Goal: Navigation & Orientation: Find specific page/section

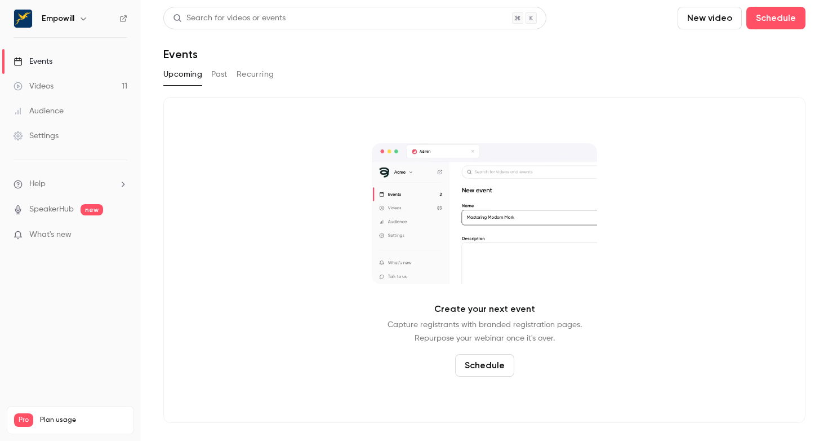
click at [79, 22] on icon "button" at bounding box center [83, 18] width 9 height 9
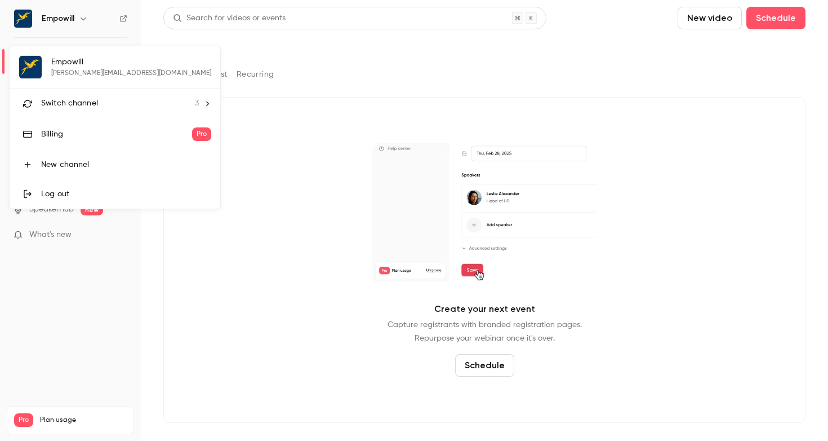
click at [83, 106] on span "Switch channel" at bounding box center [69, 103] width 57 height 12
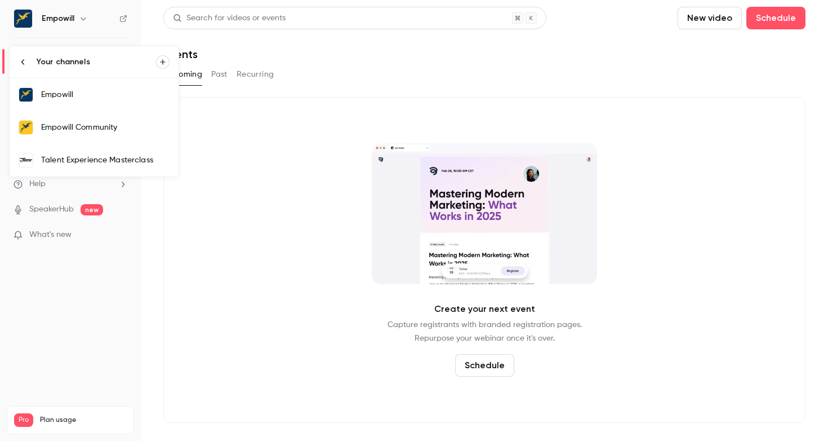
click at [148, 132] on div "Empowill Community" at bounding box center [105, 127] width 128 height 11
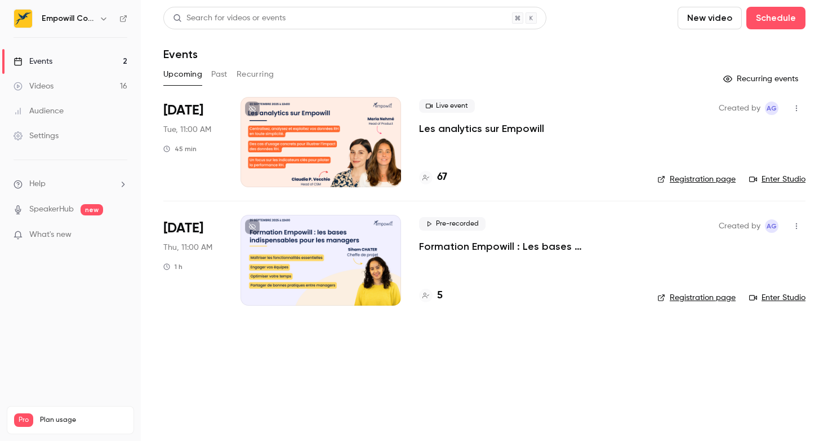
click at [436, 294] on div "5" at bounding box center [431, 295] width 24 height 15
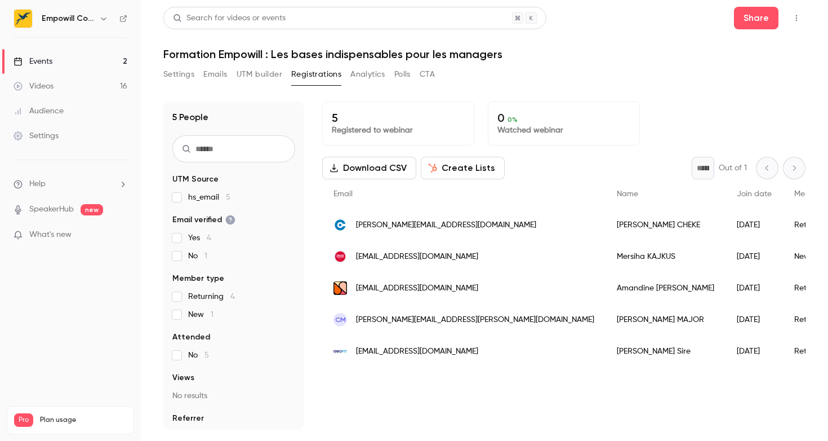
click at [104, 60] on link "Events 2" at bounding box center [70, 61] width 141 height 25
